Goal: Task Accomplishment & Management: Use online tool/utility

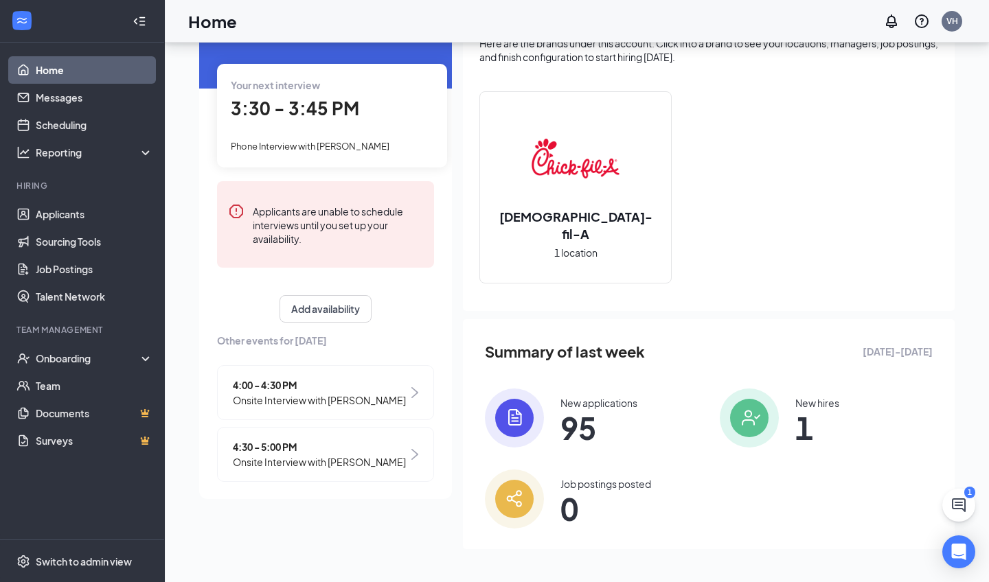
scroll to position [88, 0]
click at [963, 507] on icon "ChatActive" at bounding box center [959, 505] width 16 height 16
click at [769, 565] on h3 "SMS Messages" at bounding box center [731, 565] width 78 height 15
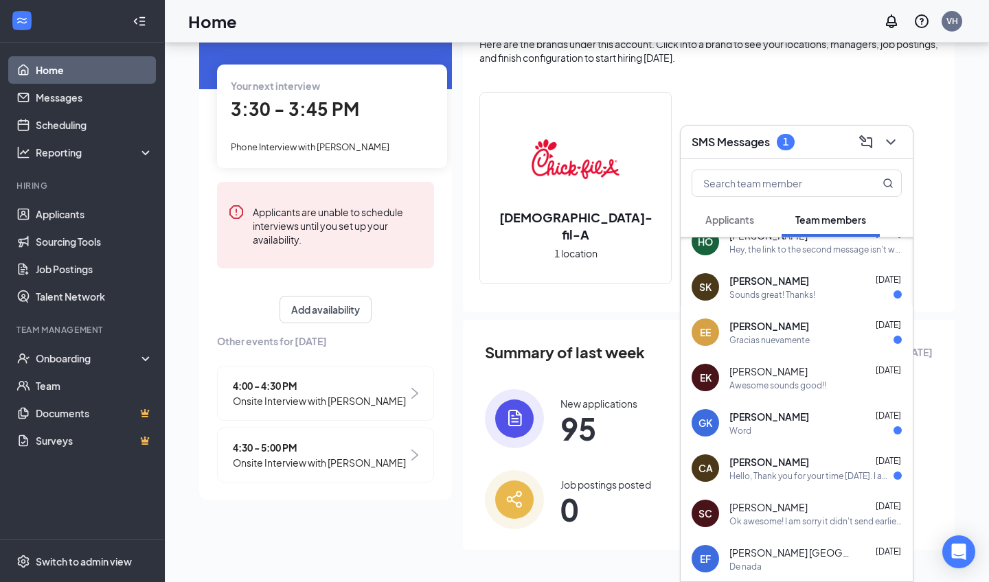
scroll to position [472, 0]
click at [787, 429] on div "Word" at bounding box center [815, 431] width 172 height 12
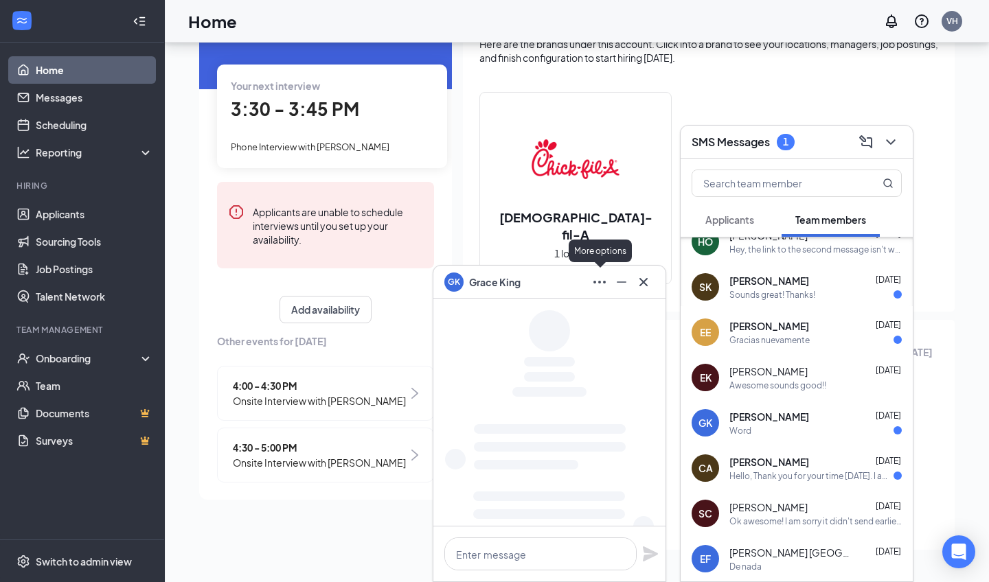
click at [599, 284] on icon "Ellipses" at bounding box center [599, 282] width 16 height 16
click at [550, 271] on div "GK [PERSON_NAME]" at bounding box center [549, 282] width 210 height 22
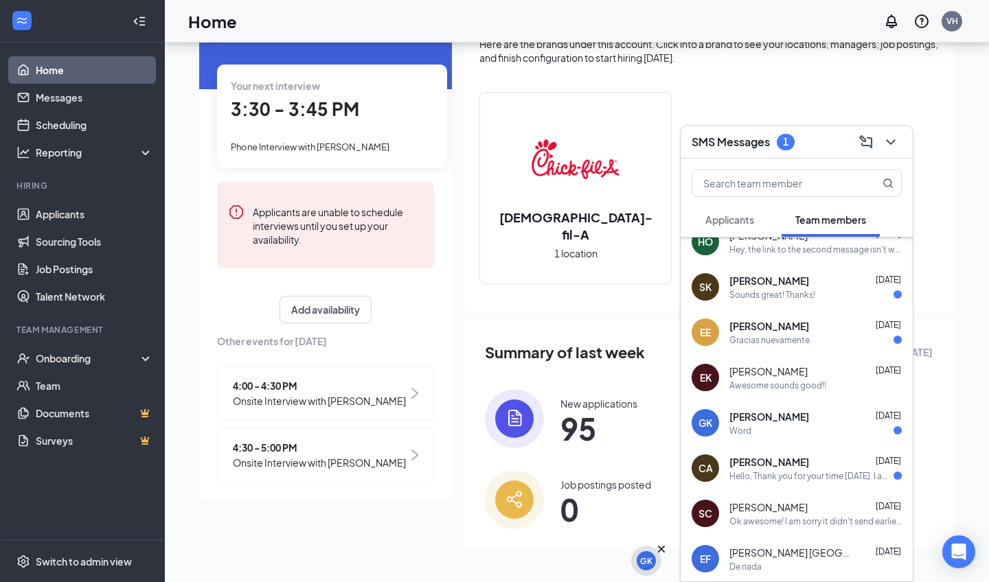
click at [647, 565] on div "GK" at bounding box center [646, 562] width 12 height 12
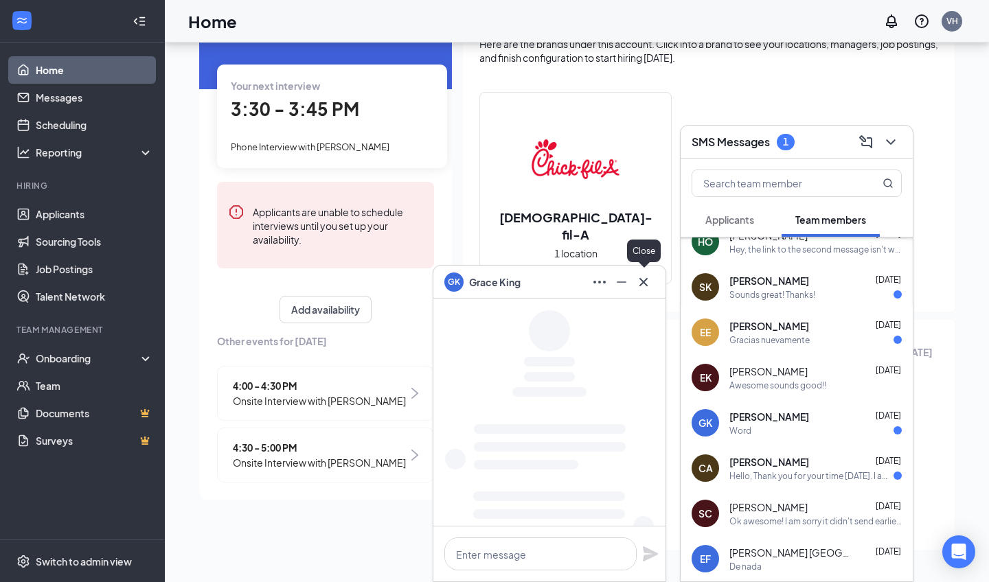
click at [646, 280] on icon "Cross" at bounding box center [643, 282] width 8 height 8
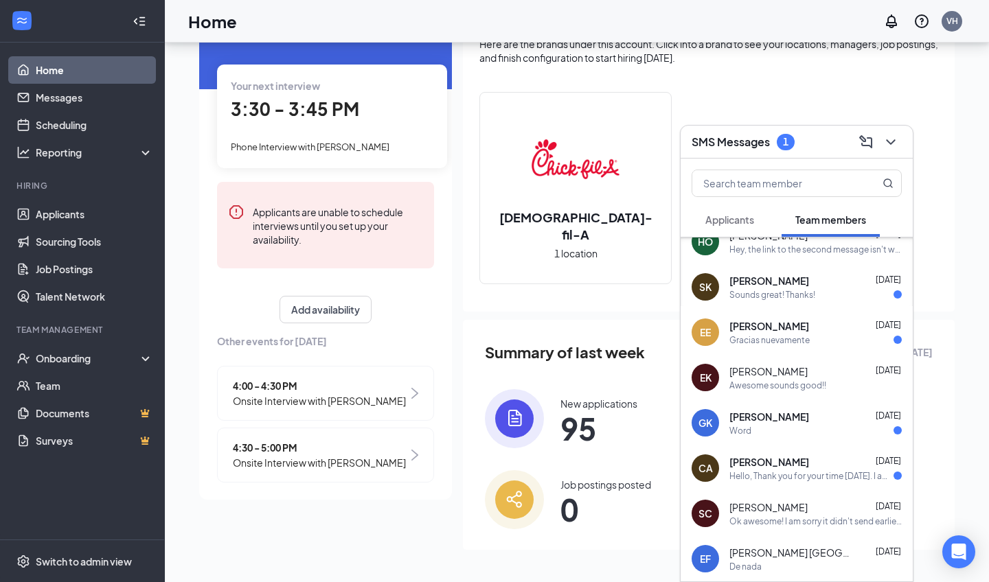
click at [813, 475] on div "Hello, Thank you for your time [DATE]. I am excited to join your team! I receiv…" at bounding box center [811, 477] width 164 height 12
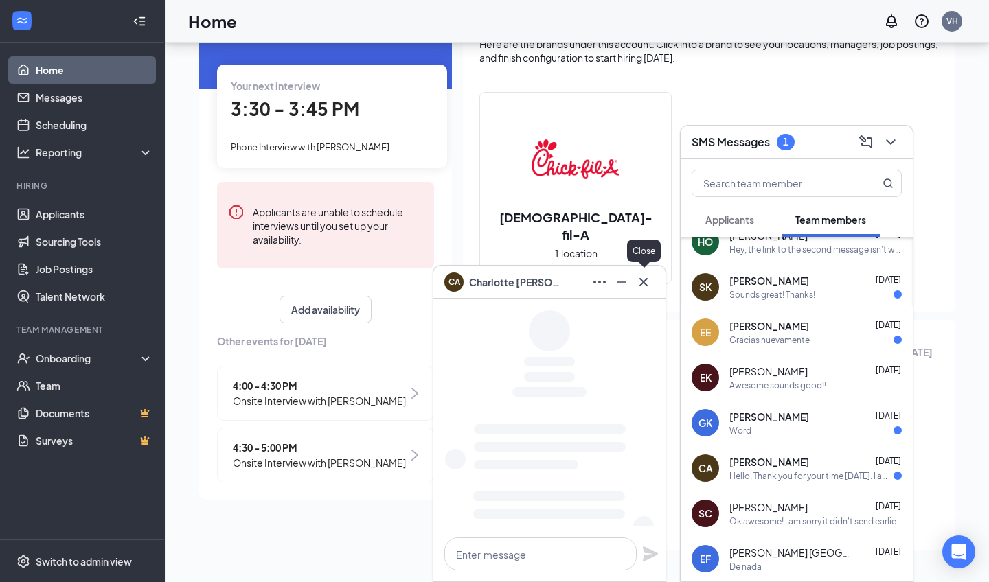
click at [639, 283] on icon "Cross" at bounding box center [643, 282] width 16 height 16
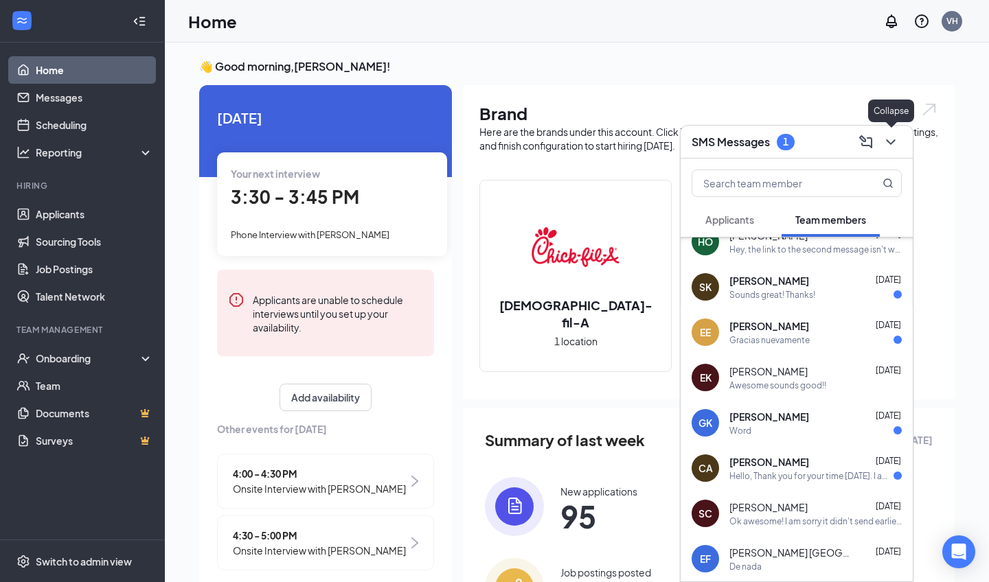
scroll to position [0, 0]
click at [891, 145] on icon "ChevronDown" at bounding box center [891, 142] width 16 height 16
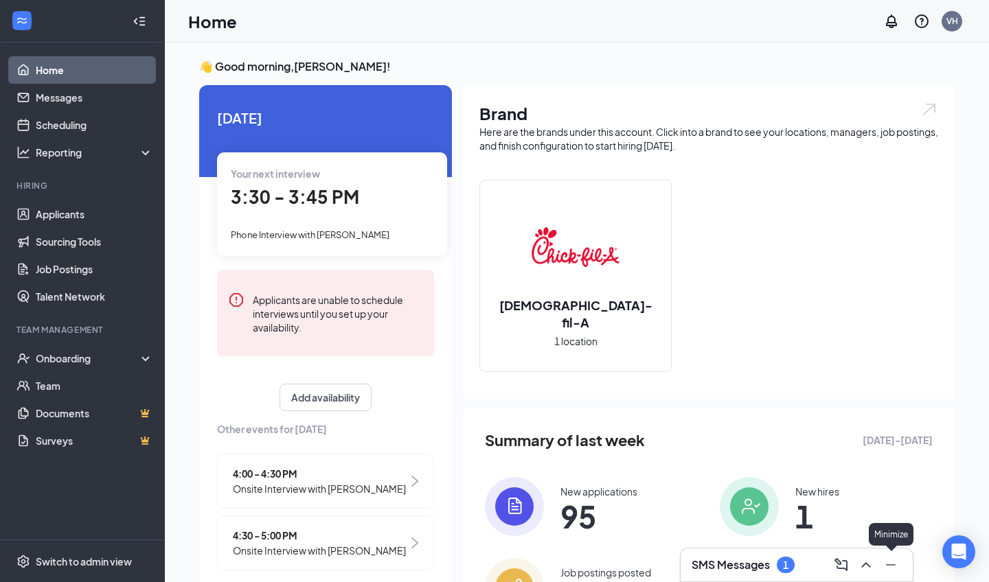
click at [893, 569] on icon "Minimize" at bounding box center [891, 565] width 16 height 16
click at [727, 128] on div "Here are the brands under this account. Click into a brand to see your location…" at bounding box center [708, 138] width 459 height 27
click at [694, 82] on div "👋 Good morning, [PERSON_NAME] ! [DATE] Your next interview 3:30 - 3:45 PM Phone…" at bounding box center [577, 357] width 778 height 596
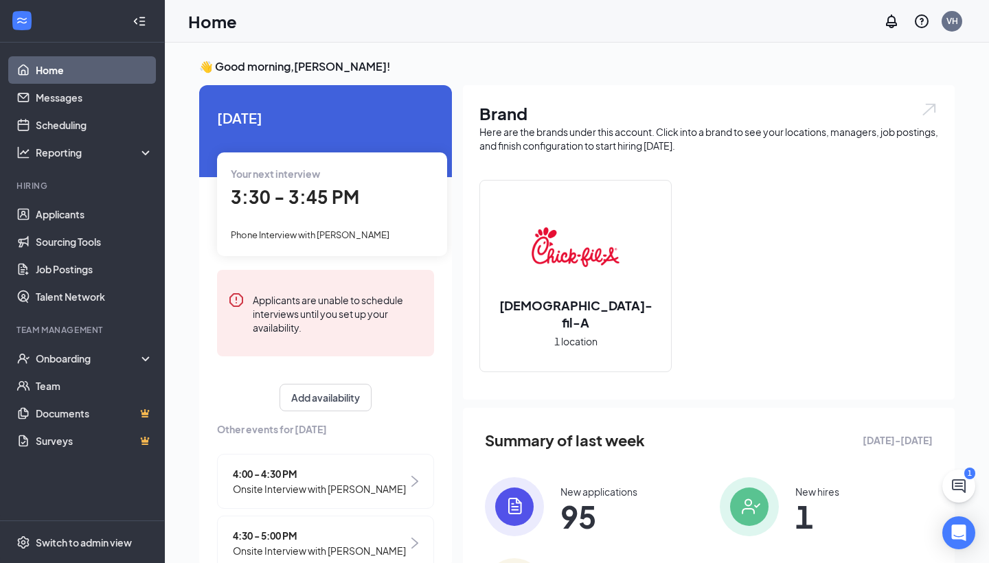
click at [295, 191] on span "3:30 - 3:45 PM" at bounding box center [295, 196] width 128 height 23
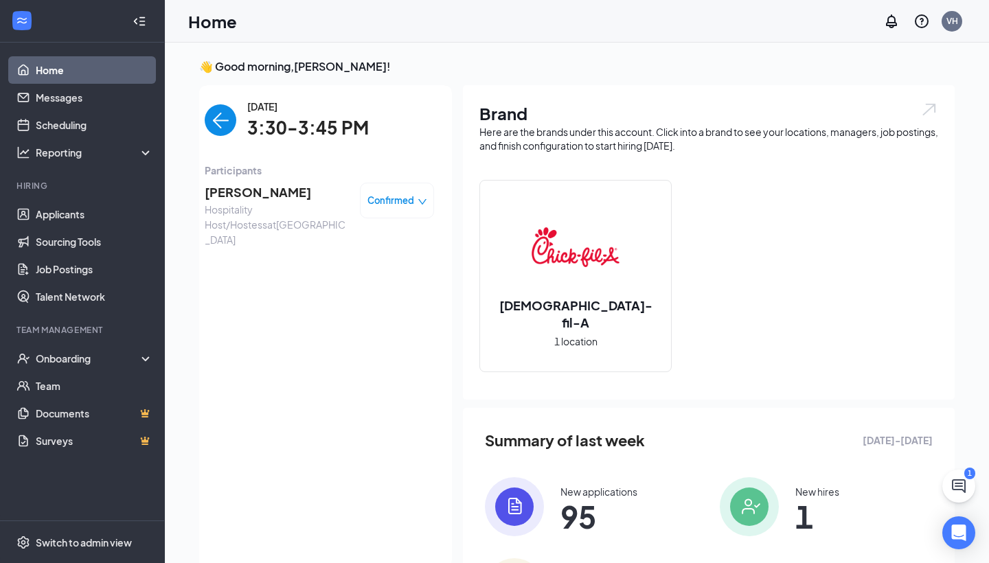
scroll to position [5, 0]
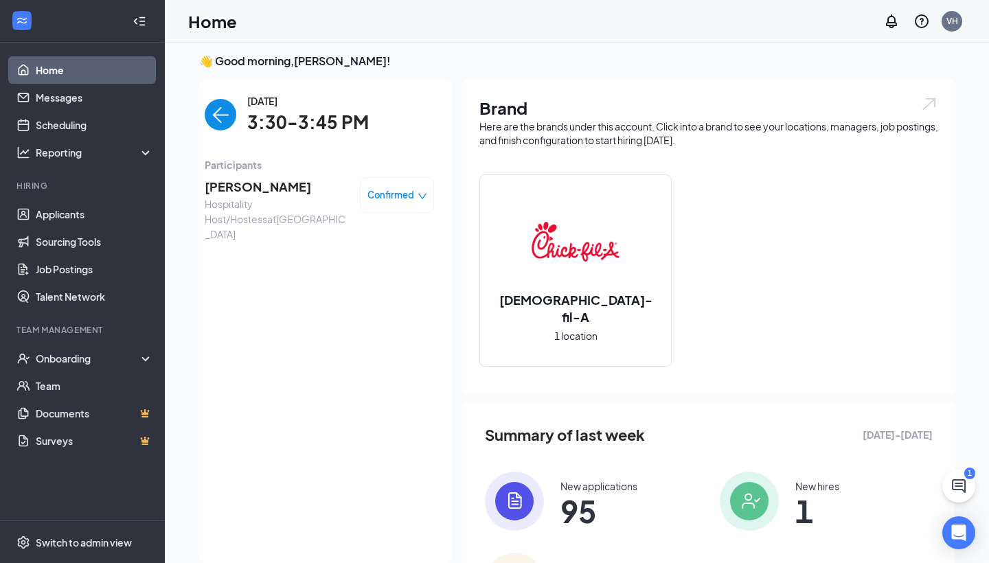
click at [265, 183] on span "[PERSON_NAME]" at bounding box center [277, 186] width 144 height 19
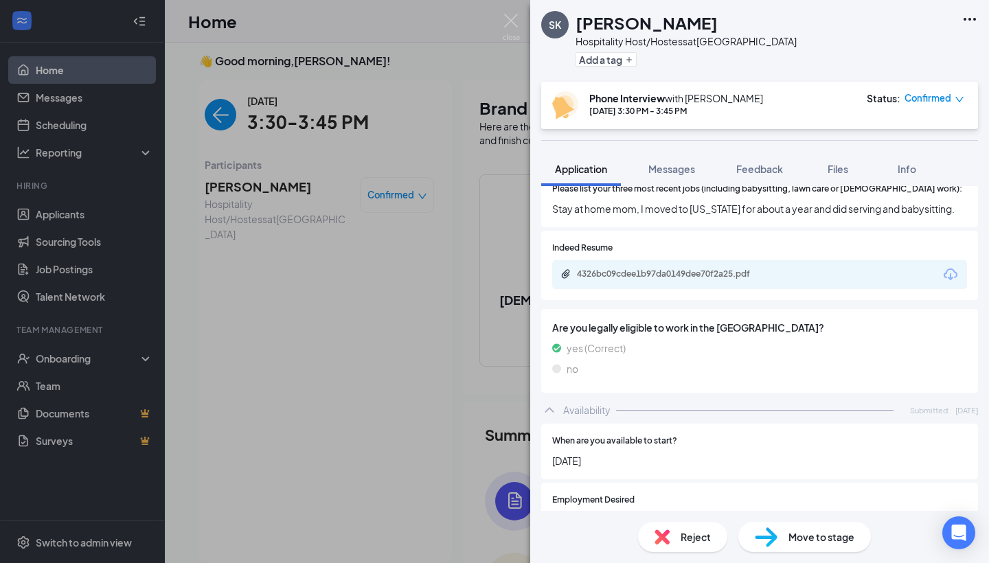
scroll to position [578, 0]
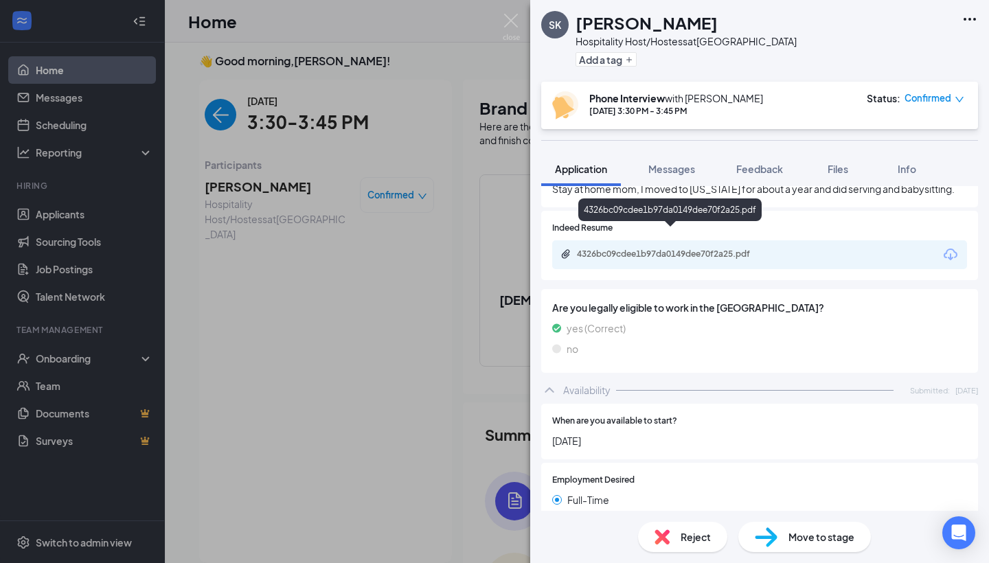
click at [705, 249] on div "4326bc09cdee1b97da0149dee70f2a25.pdf" at bounding box center [673, 254] width 192 height 11
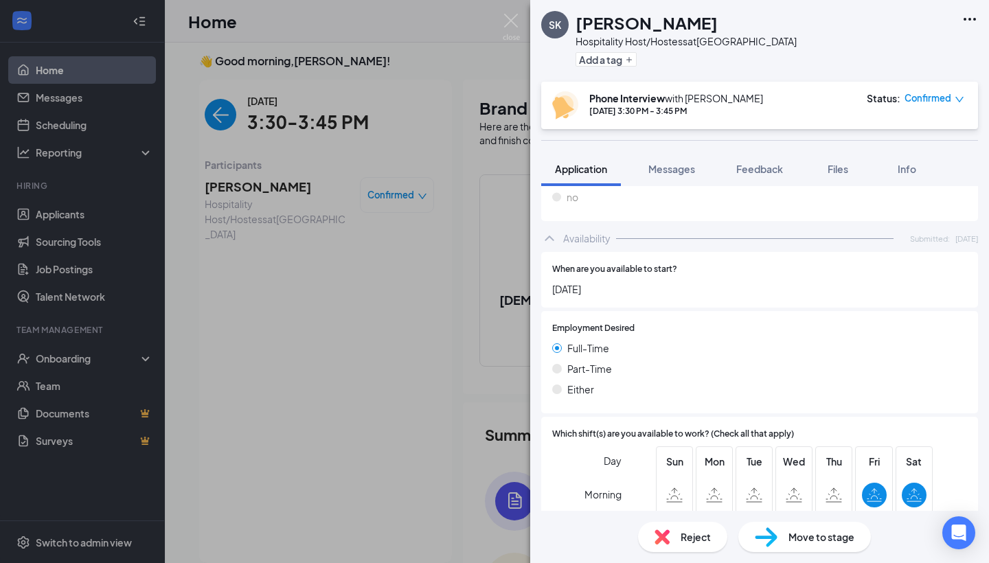
scroll to position [705, 0]
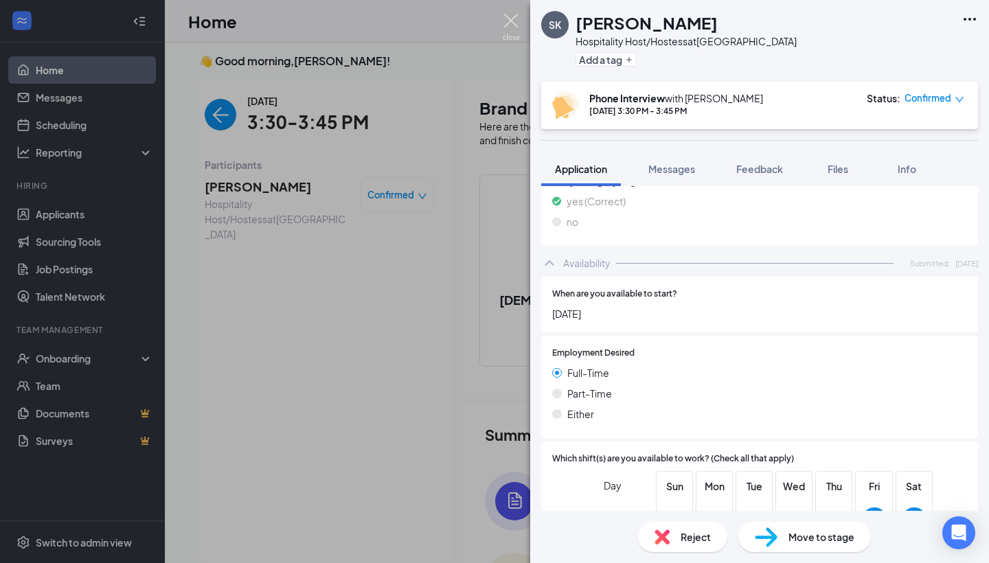
click at [510, 30] on img at bounding box center [511, 27] width 17 height 27
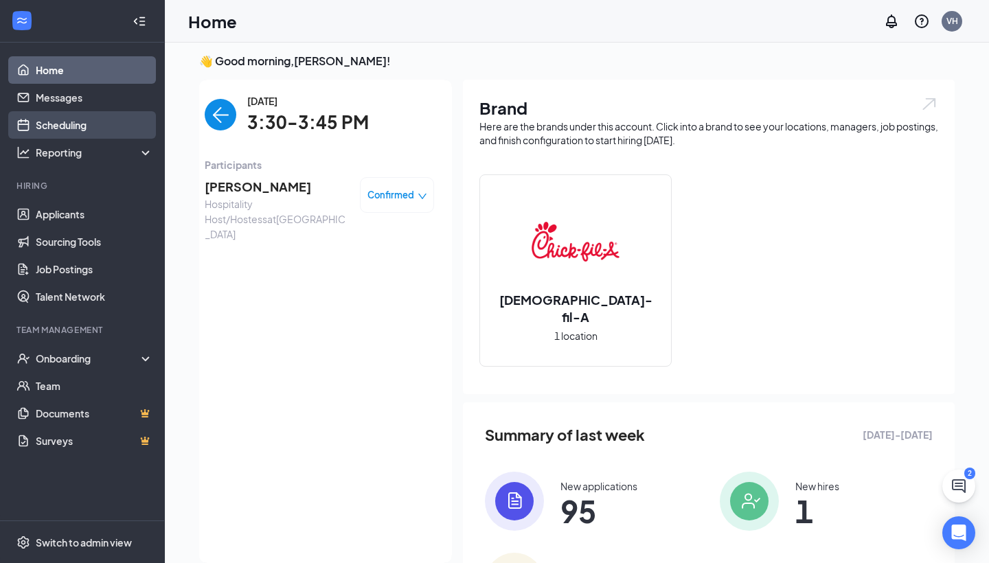
click at [84, 127] on link "Scheduling" at bounding box center [94, 124] width 117 height 27
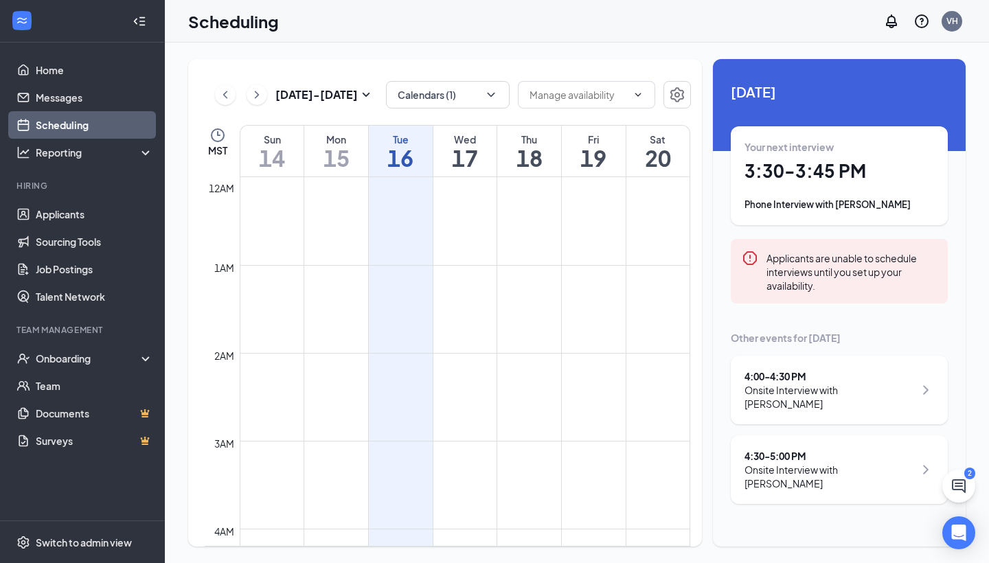
scroll to position [675, 0]
